Goal: Information Seeking & Learning: Find specific fact

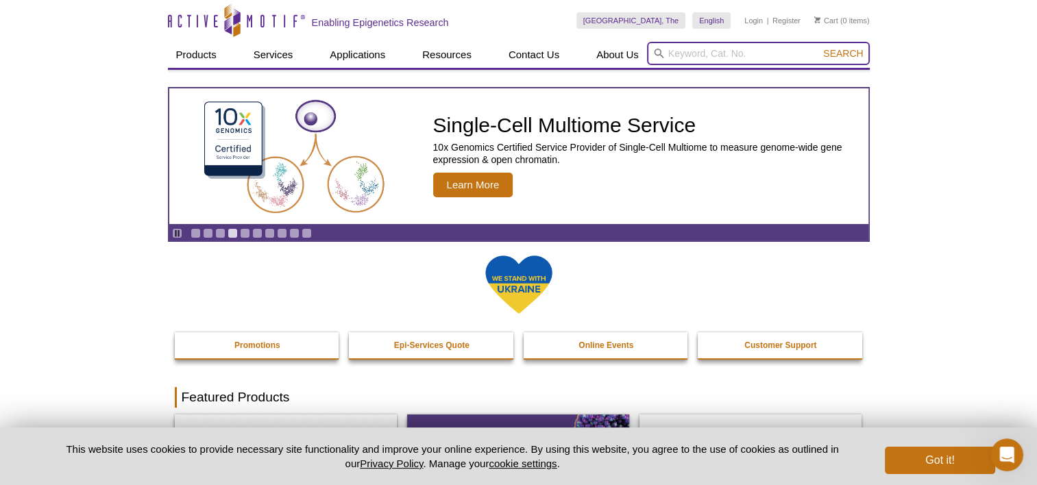
click at [767, 56] on input "search" at bounding box center [758, 53] width 223 height 23
type input "npm1"
click at [819, 47] on button "Search" at bounding box center [843, 53] width 48 height 12
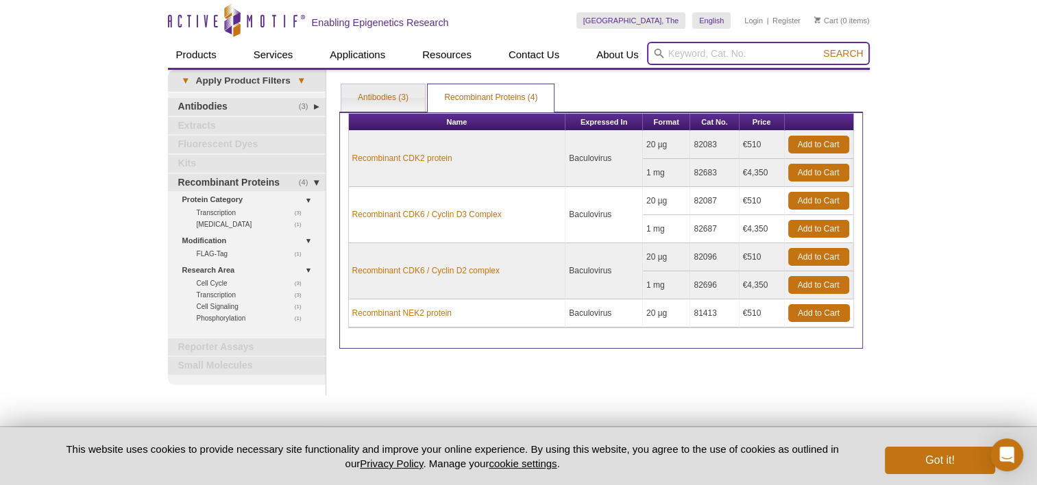
click at [702, 52] on input "search" at bounding box center [758, 53] width 223 height 23
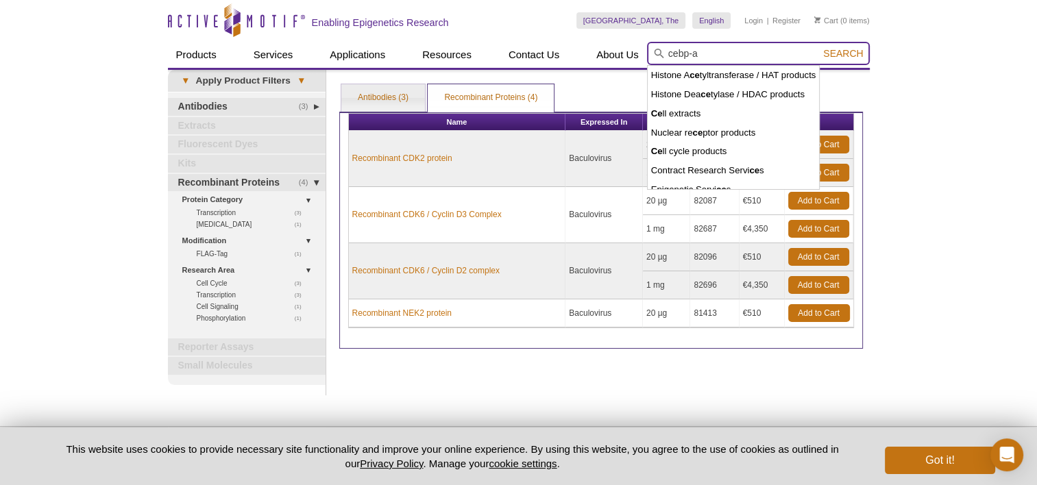
type input "cebp-a"
click at [819, 47] on button "Search" at bounding box center [843, 53] width 48 height 12
